Goal: Task Accomplishment & Management: Use online tool/utility

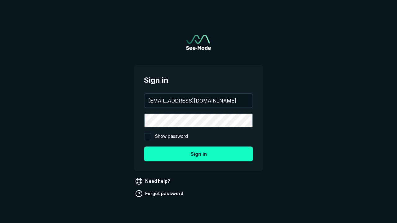
click at [198, 154] on button "Sign in" at bounding box center [198, 154] width 109 height 15
